Goal: Transaction & Acquisition: Download file/media

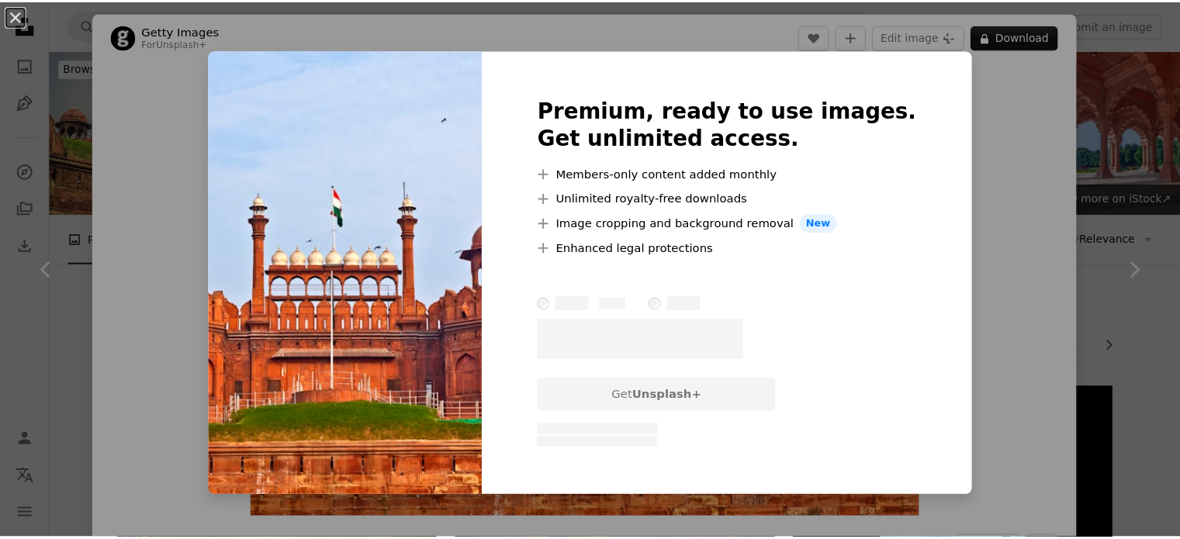
scroll to position [634, 0]
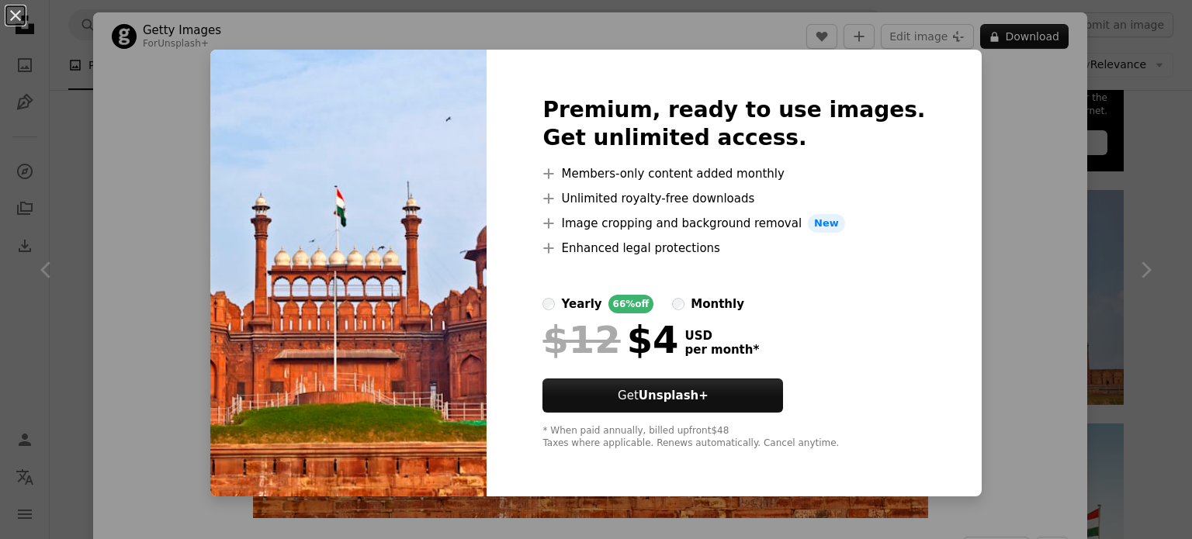
click at [982, 140] on div "An X shape Premium, ready to use images. Get unlimited access. A plus sign Memb…" at bounding box center [596, 269] width 1192 height 539
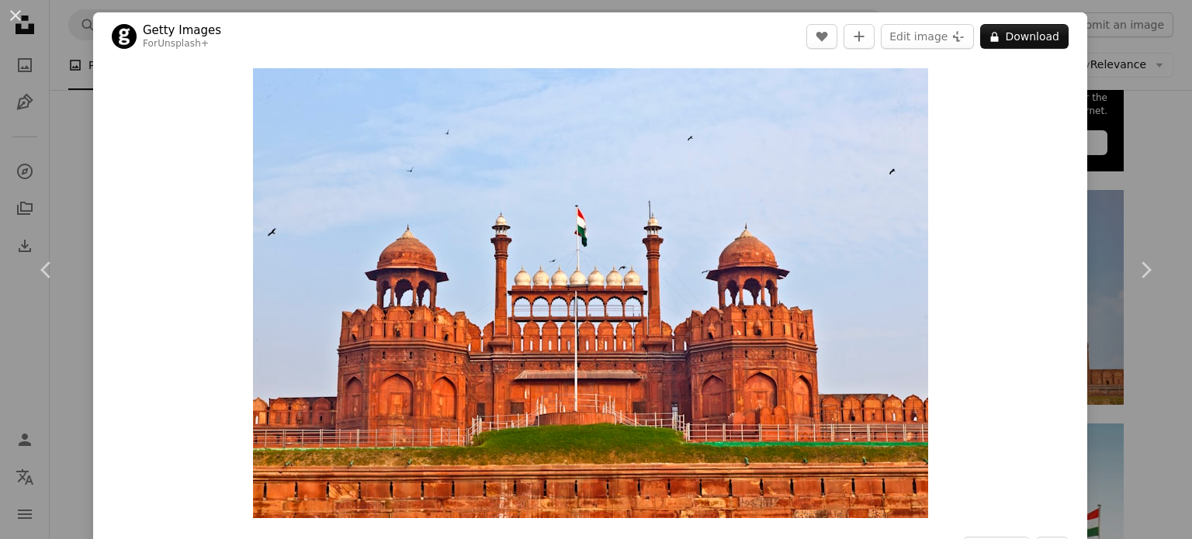
click at [1167, 48] on div "An X shape Chevron left Chevron right Getty Images For Unsplash+ A heart A plus…" at bounding box center [596, 269] width 1192 height 539
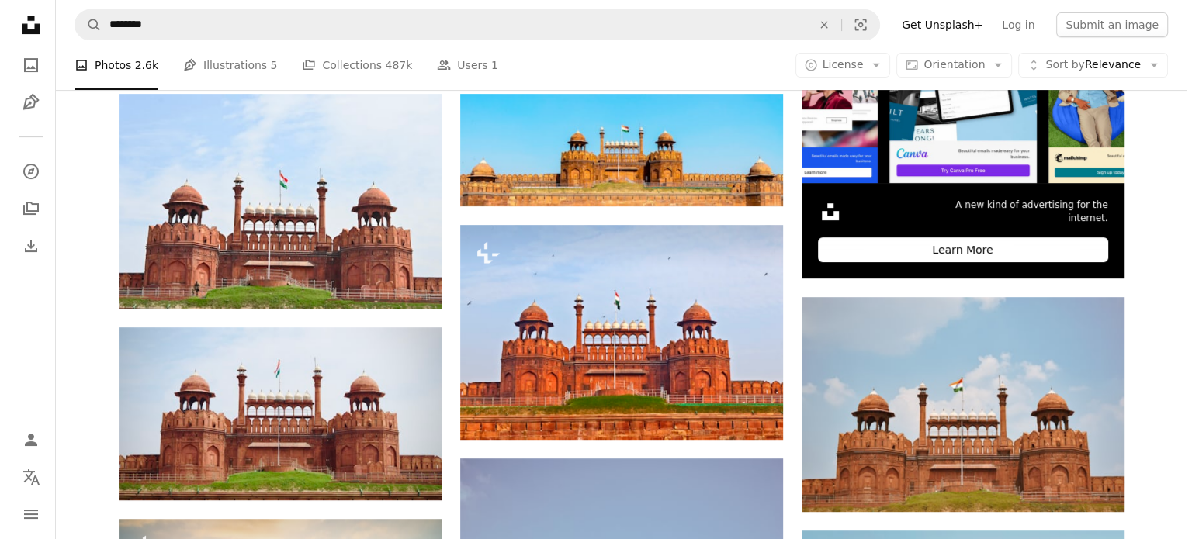
scroll to position [432, 0]
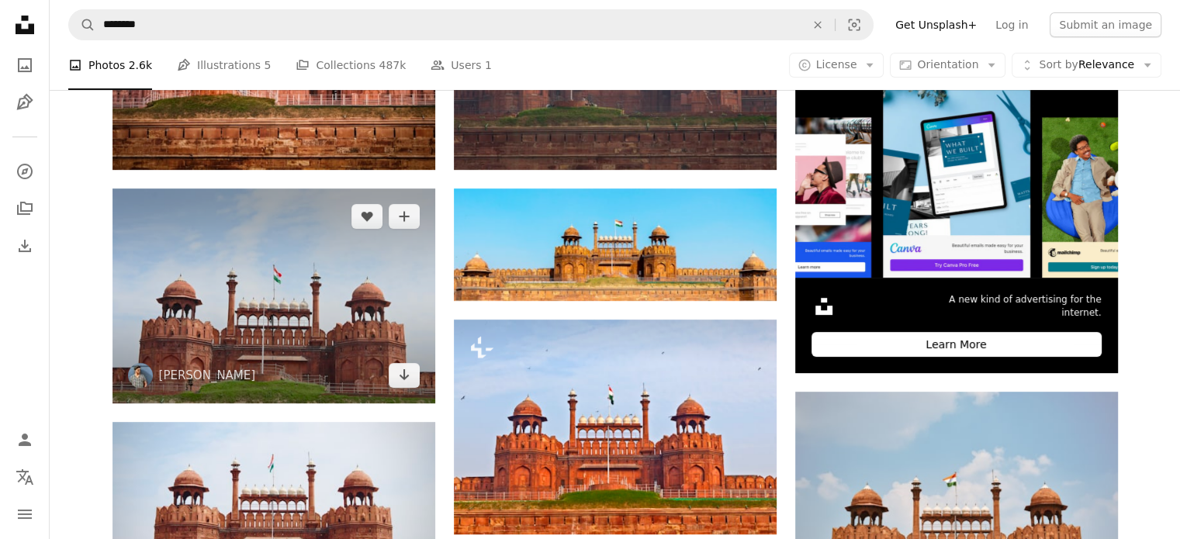
click at [296, 310] on img at bounding box center [273, 296] width 323 height 215
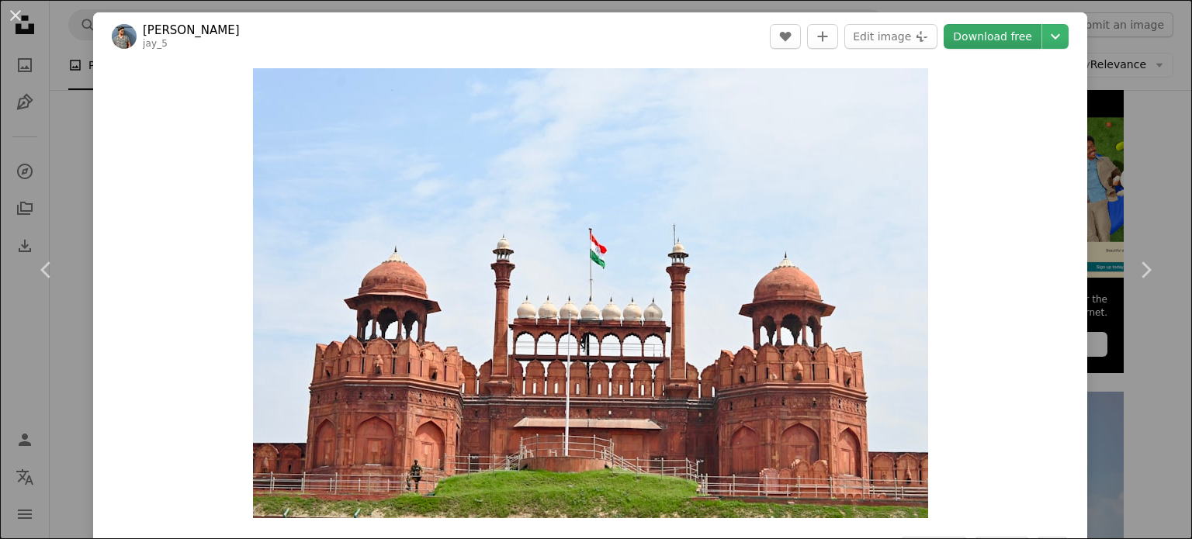
click at [1004, 33] on link "Download free" at bounding box center [992, 36] width 98 height 25
